Goal: Navigation & Orientation: Find specific page/section

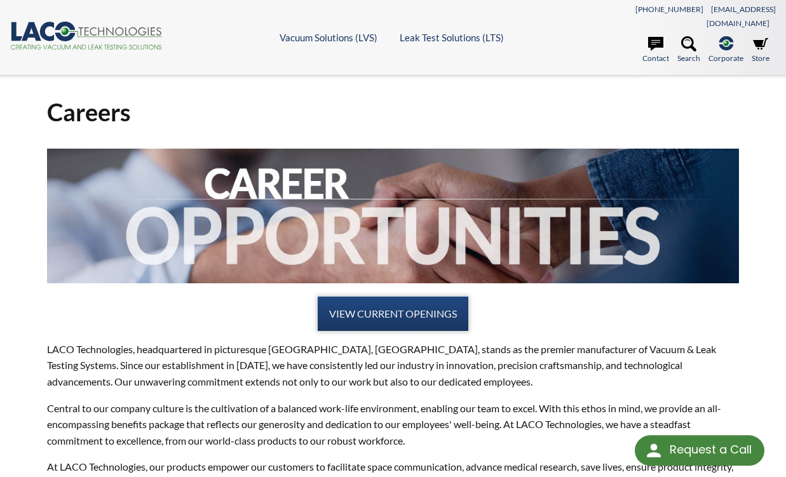
click at [412, 306] on link "VIEW CURRENT OPENINGS" at bounding box center [393, 314] width 151 height 34
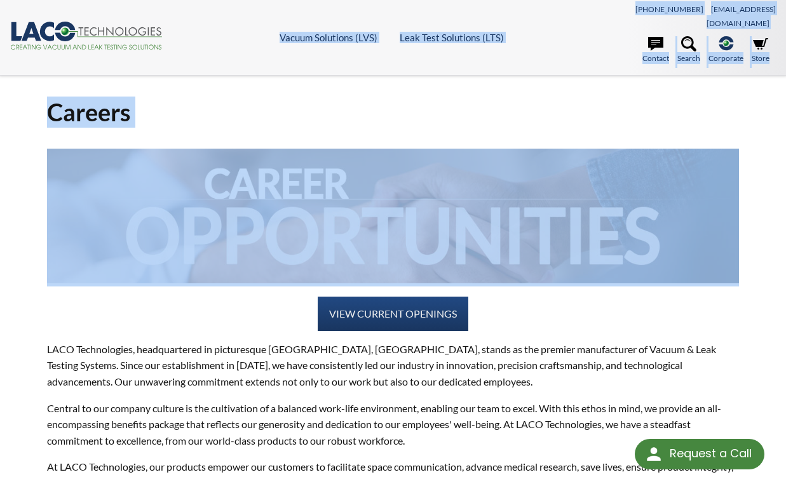
drag, startPoint x: 132, startPoint y: 291, endPoint x: 61, endPoint y: -14, distance: 312.6
click at [61, 0] on html "Request a Call Request a Call <- Close Vacuum Solutions (LVS) -> <- Close Vacuu…" at bounding box center [393, 238] width 786 height 477
click at [60, 22] on icon at bounding box center [65, 32] width 20 height 20
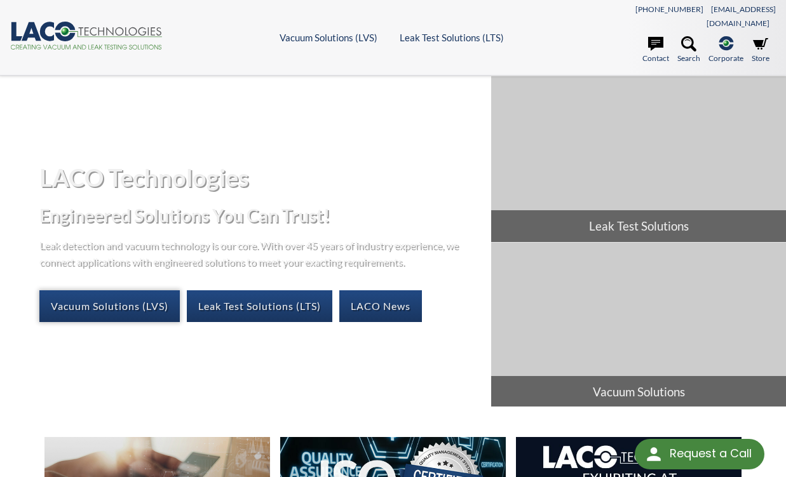
click at [107, 299] on link "Vacuum Solutions (LVS)" at bounding box center [109, 307] width 140 height 32
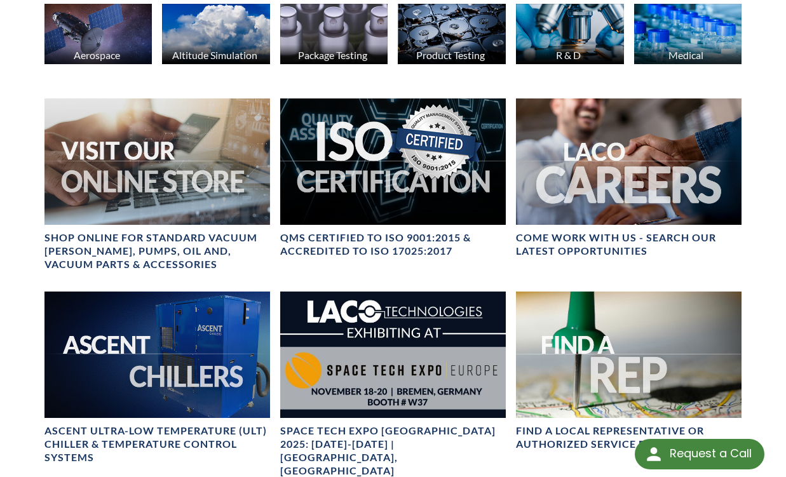
scroll to position [458, 0]
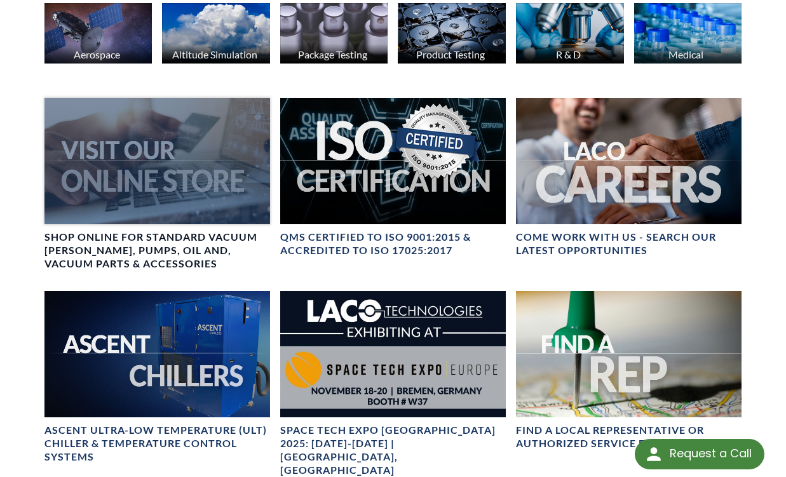
click at [175, 204] on div at bounding box center [157, 161] width 226 height 127
